Goal: Find specific page/section: Find specific page/section

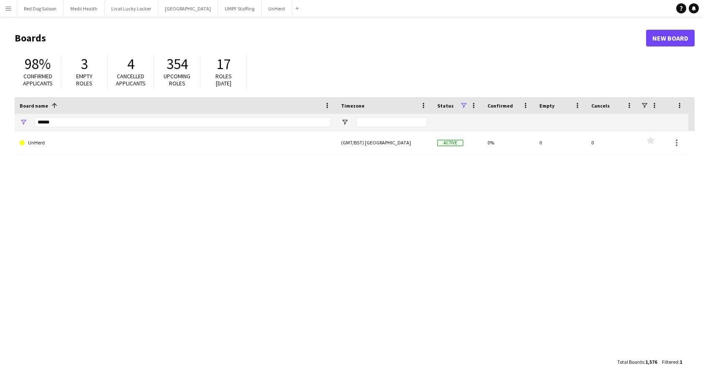
click at [6, 10] on app-icon "Menu" at bounding box center [8, 8] width 7 height 7
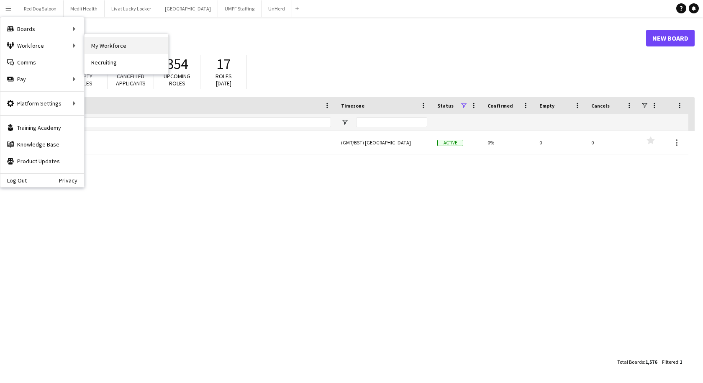
click at [98, 44] on link "My Workforce" at bounding box center [127, 45] width 84 height 17
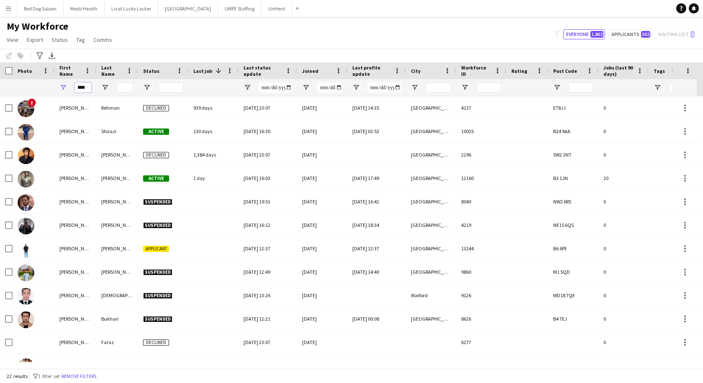
drag, startPoint x: 86, startPoint y: 86, endPoint x: 53, endPoint y: 90, distance: 33.3
click at [53, 90] on div "****" at bounding box center [589, 87] width 1178 height 17
type input "*"
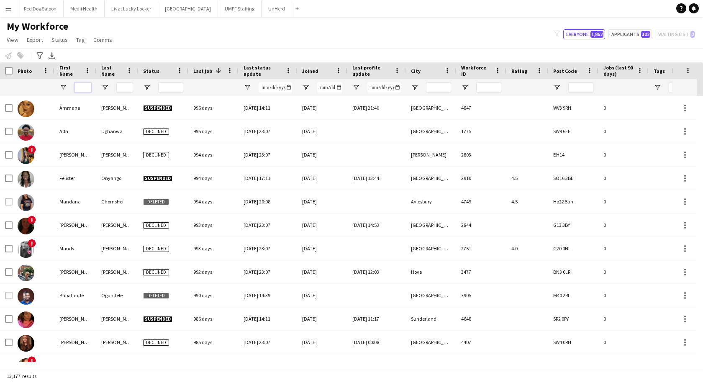
click at [81, 90] on input "First Name Filter Input" at bounding box center [83, 87] width 17 height 10
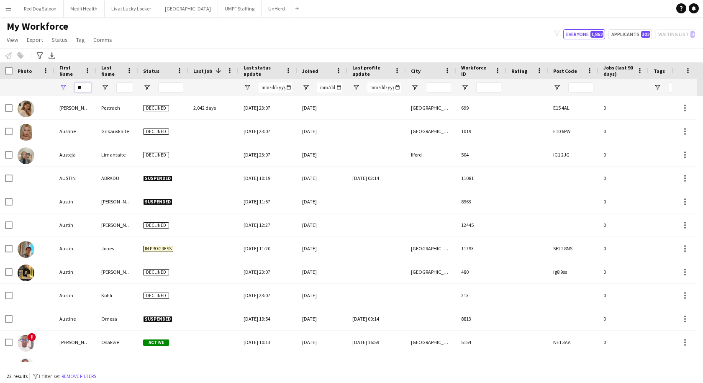
type input "*"
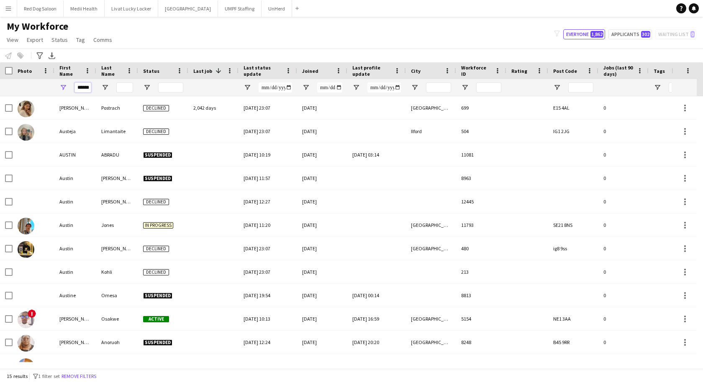
scroll to position [0, 0]
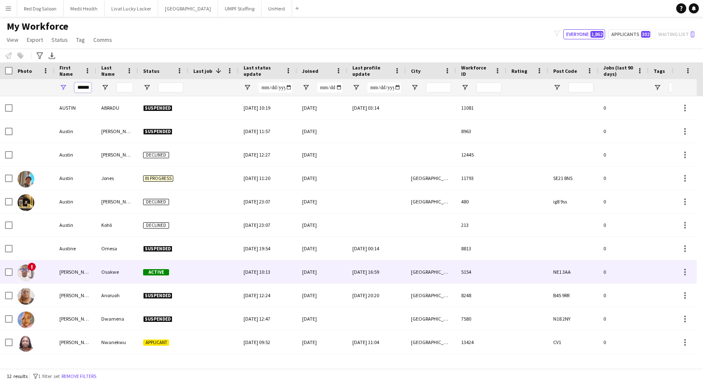
type input "******"
click at [80, 272] on div "[PERSON_NAME]" at bounding box center [75, 271] width 42 height 23
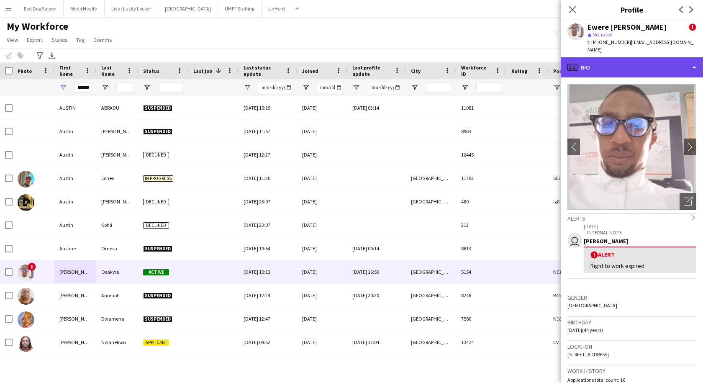
click at [605, 63] on div "profile Bio" at bounding box center [632, 67] width 142 height 20
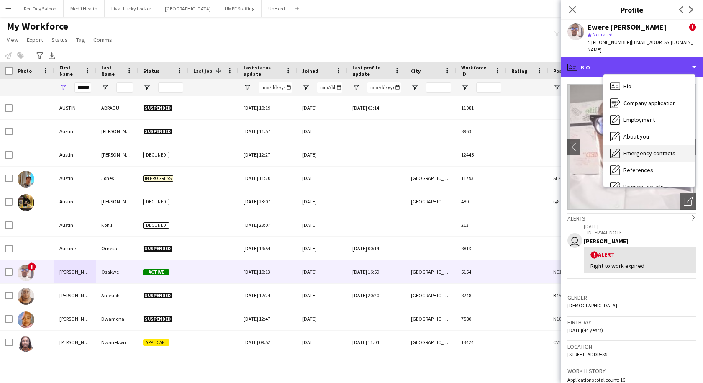
scroll to position [112, 0]
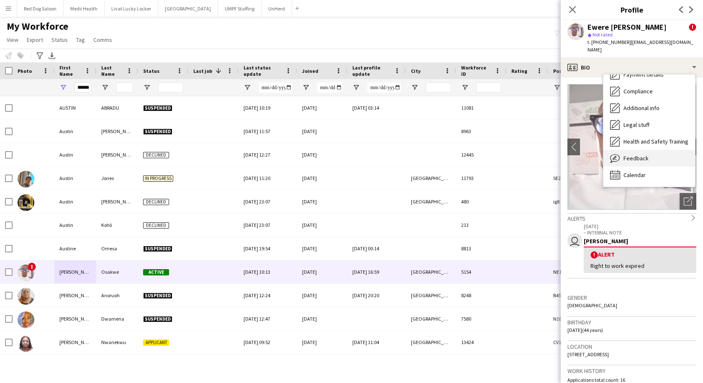
click at [624, 154] on span "Feedback" at bounding box center [636, 158] width 25 height 8
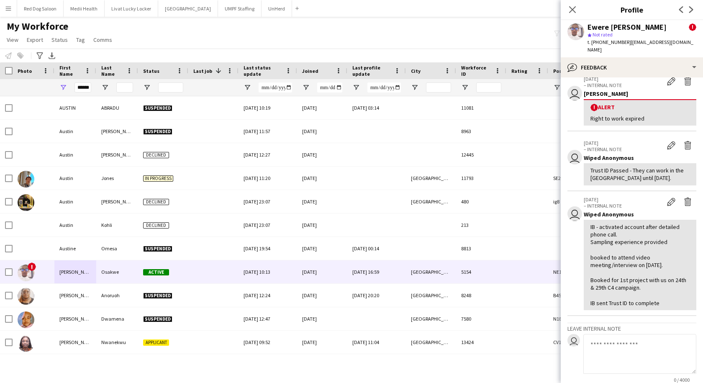
scroll to position [0, 0]
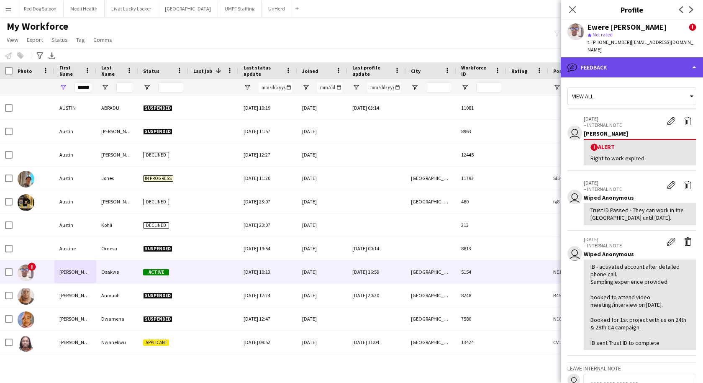
click at [636, 64] on div "bubble-pencil Feedback" at bounding box center [632, 67] width 142 height 20
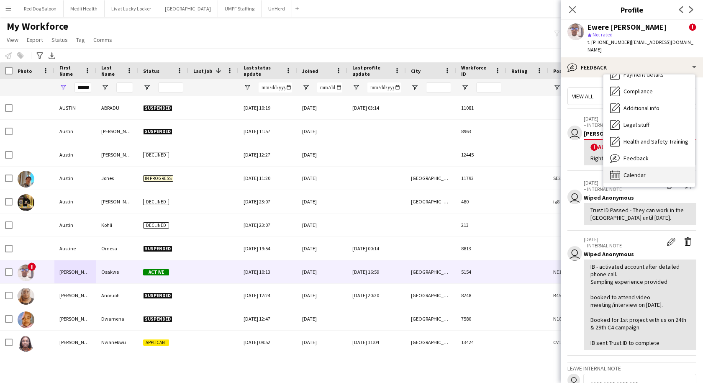
click at [620, 167] on div "Calendar Calendar" at bounding box center [650, 175] width 92 height 17
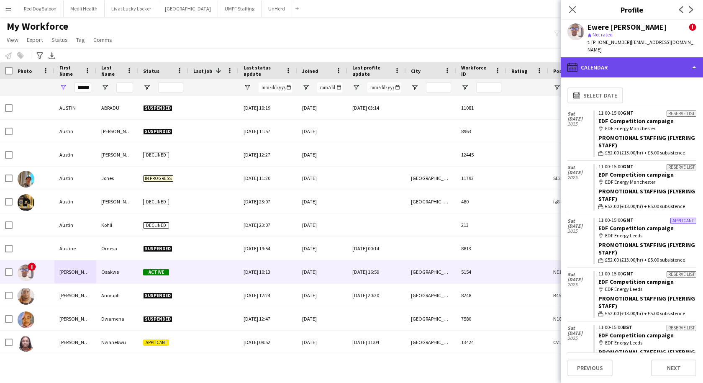
click at [611, 67] on div "calendar-full Calendar" at bounding box center [632, 67] width 142 height 20
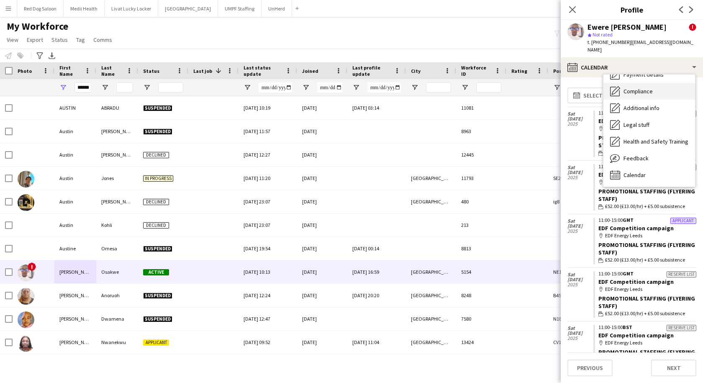
click at [620, 89] on div "Compliance Compliance" at bounding box center [650, 91] width 92 height 17
